Goal: Browse casually: Explore the website without a specific task or goal

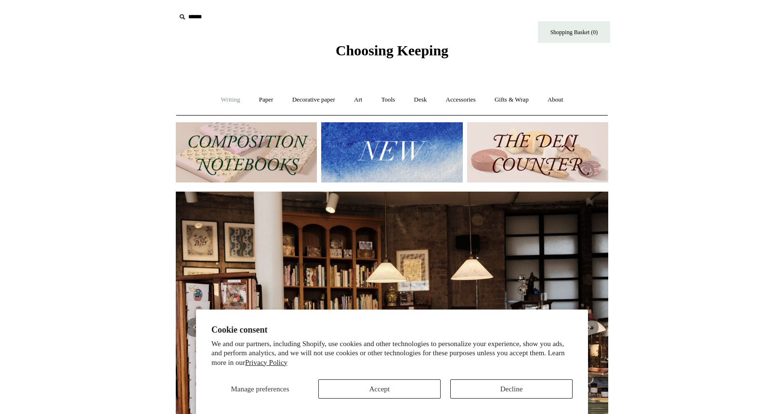
click at [232, 102] on link "Writing +" at bounding box center [230, 100] width 37 height 26
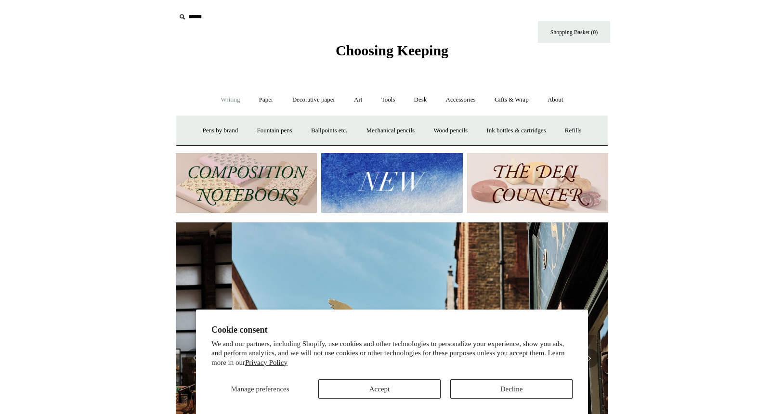
scroll to position [0, 432]
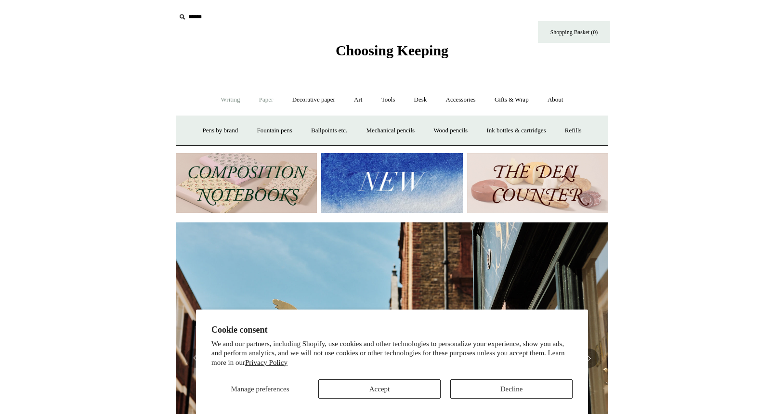
click at [269, 99] on link "Paper +" at bounding box center [266, 100] width 32 height 26
click at [249, 130] on link "Notebooks +" at bounding box center [257, 131] width 44 height 26
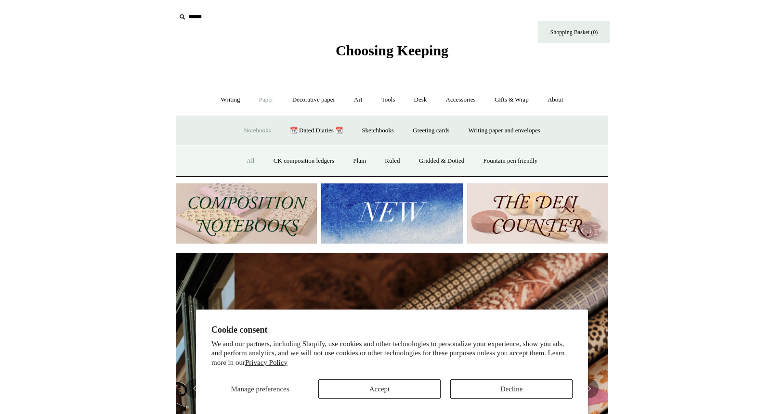
click at [240, 161] on link "All" at bounding box center [251, 161] width 26 height 26
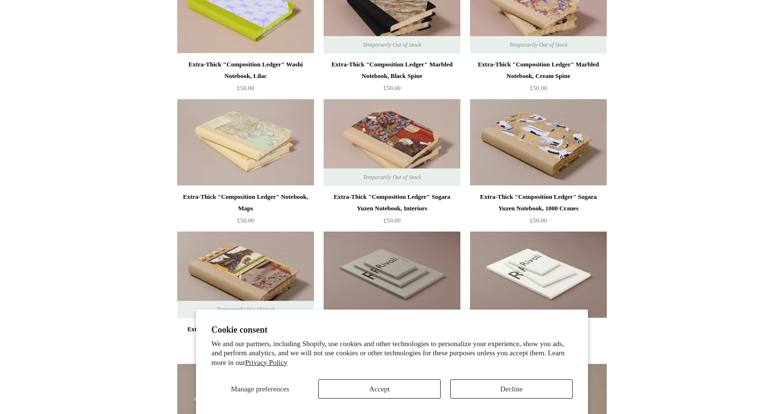
scroll to position [1482, 0]
click at [517, 202] on div "Extra-Thick "Composition Ledger" Sogara Yuzen Notebook, 1000 Cranes" at bounding box center [538, 203] width 132 height 23
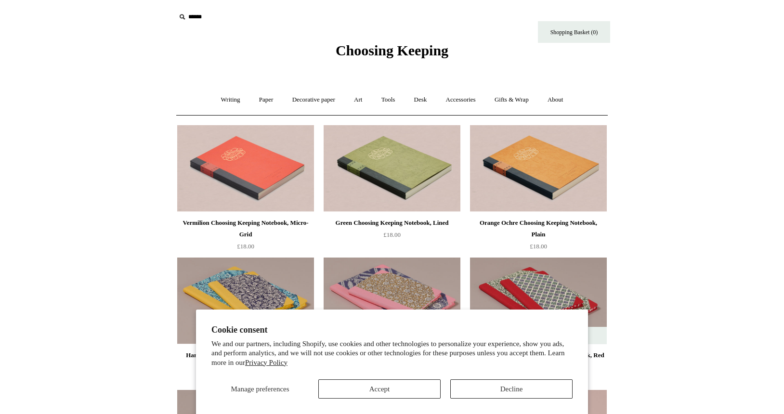
scroll to position [0, 0]
click at [264, 103] on link "Paper +" at bounding box center [266, 100] width 32 height 26
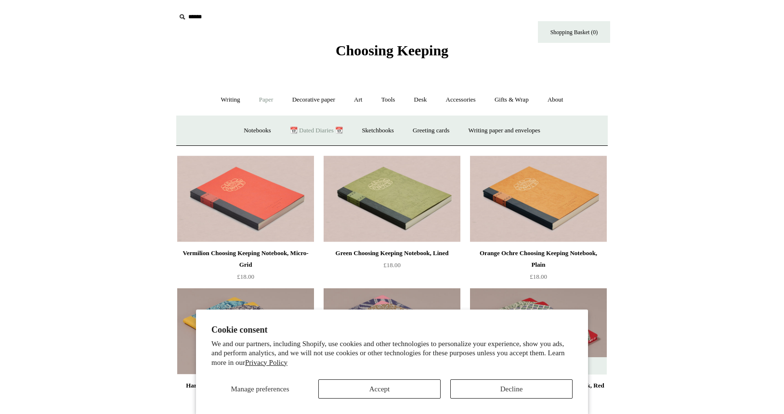
click at [309, 129] on link "📆 Dated Diaries 📆" at bounding box center [316, 131] width 70 height 26
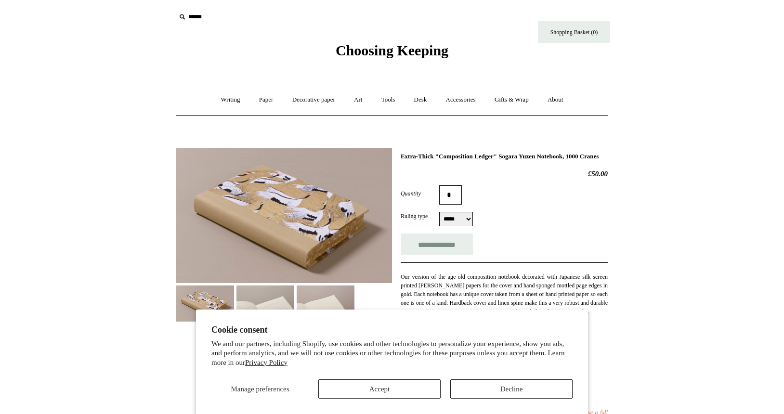
click at [312, 252] on img at bounding box center [284, 215] width 216 height 135
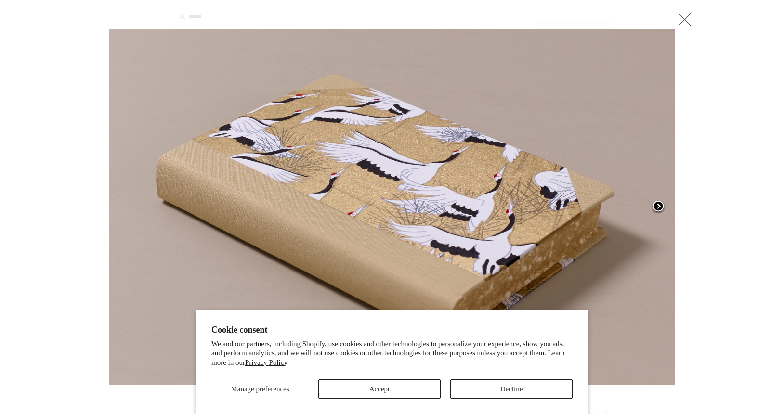
click at [660, 206] on span at bounding box center [658, 207] width 14 height 14
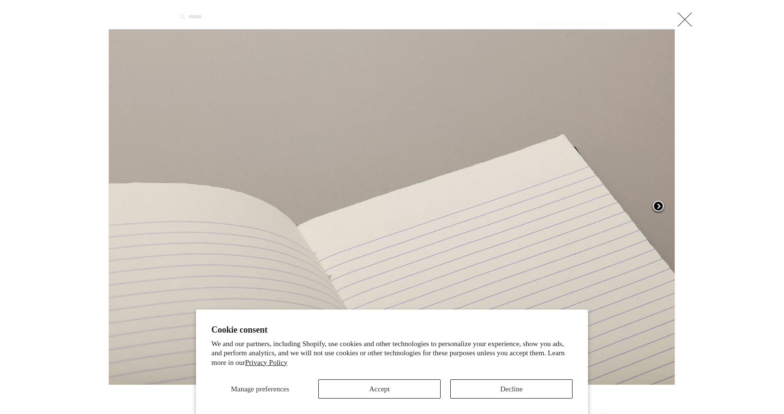
click at [660, 207] on span at bounding box center [658, 207] width 14 height 14
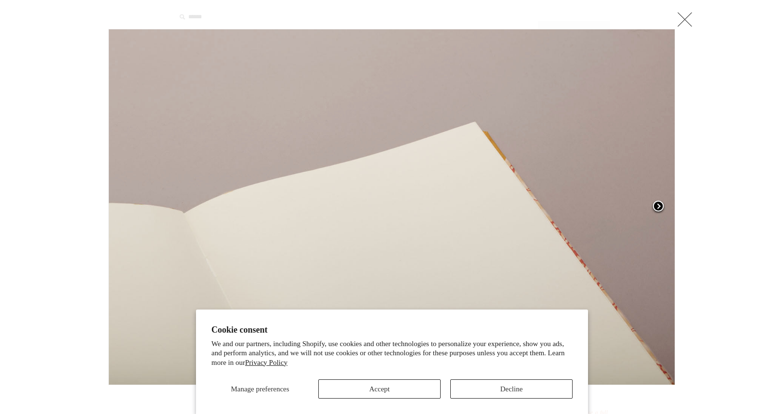
click at [660, 207] on span at bounding box center [658, 207] width 14 height 14
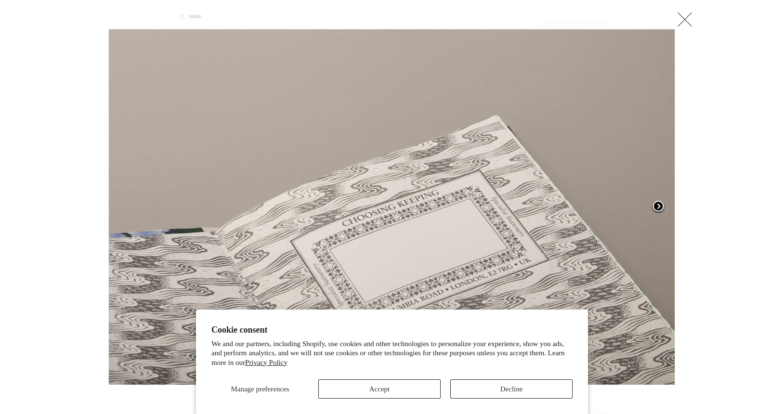
click at [660, 208] on span at bounding box center [658, 207] width 14 height 14
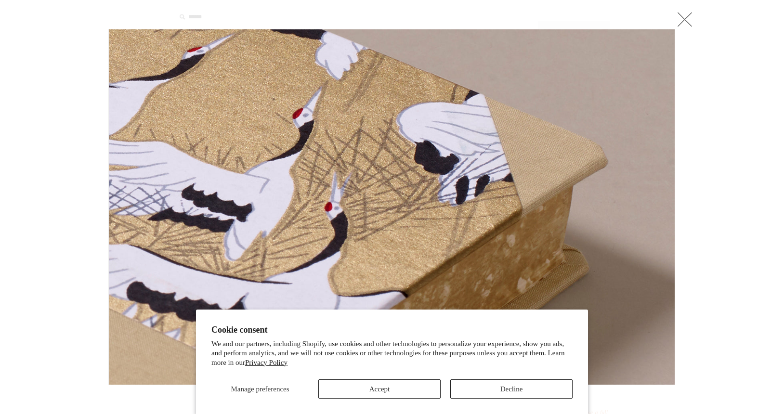
click at [689, 16] on link at bounding box center [684, 19] width 19 height 19
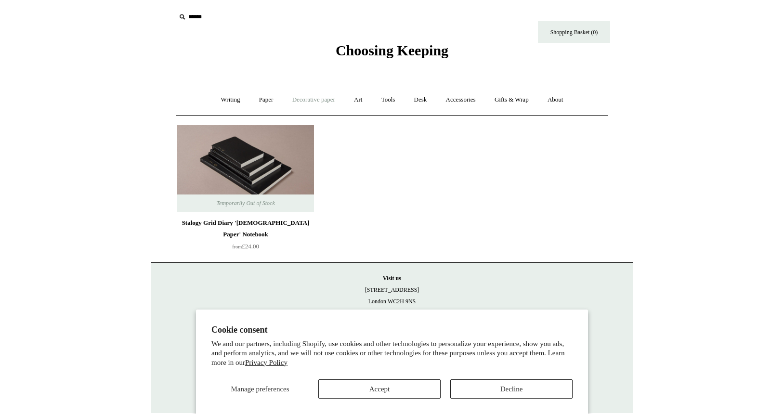
click at [315, 100] on link "Decorative paper +" at bounding box center [314, 100] width 60 height 26
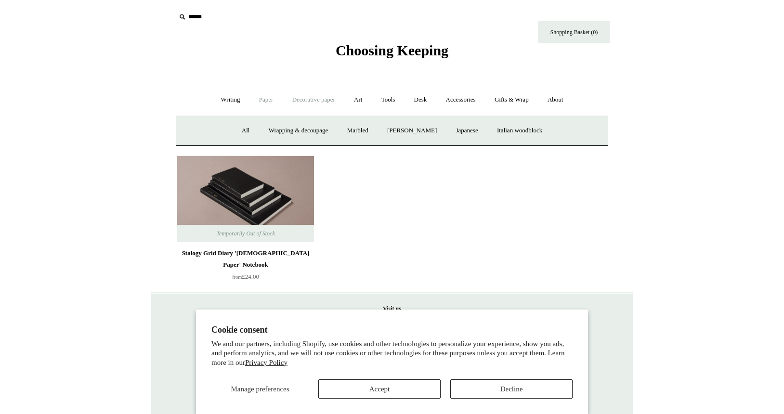
click at [266, 98] on link "Paper +" at bounding box center [266, 100] width 32 height 26
click at [381, 127] on link "Sketchbooks +" at bounding box center [377, 131] width 49 height 26
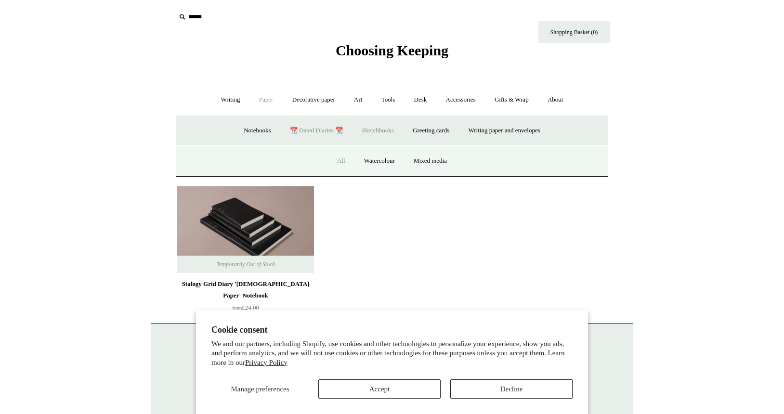
click at [340, 163] on link "All" at bounding box center [341, 161] width 26 height 26
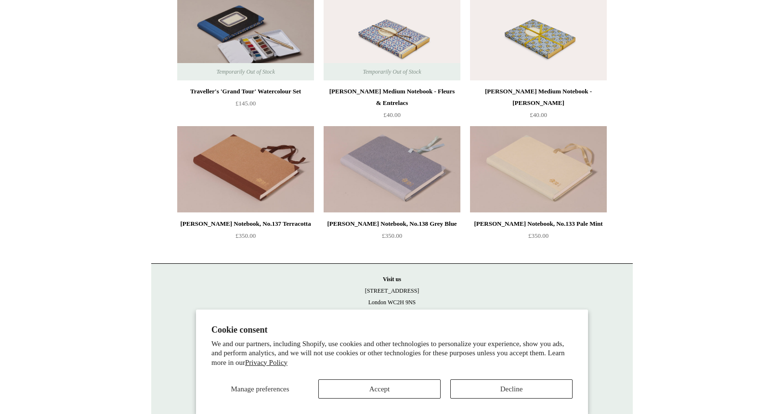
scroll to position [1323, 0]
